Goal: Check status: Check status

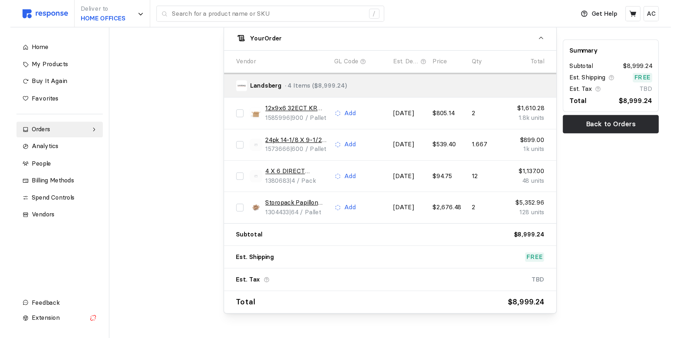
scroll to position [334, 0]
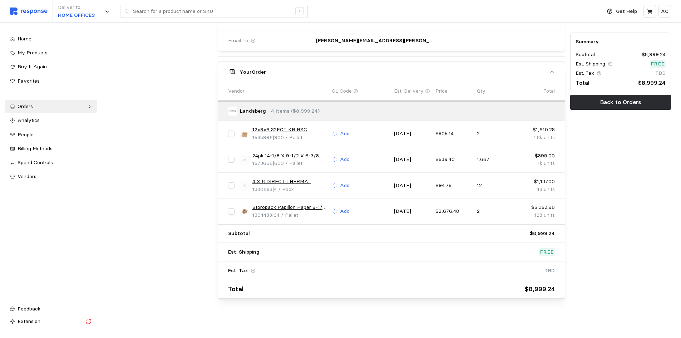
drag, startPoint x: 648, startPoint y: 10, endPoint x: 686, endPoint y: 129, distance: 125.5
click at [549, 33] on div "Deliver to HOME OFFICES / Get Help AC / Home My Products Buy It Again Favorites…" at bounding box center [340, 2] width 681 height 672
